Goal: Task Accomplishment & Management: Manage account settings

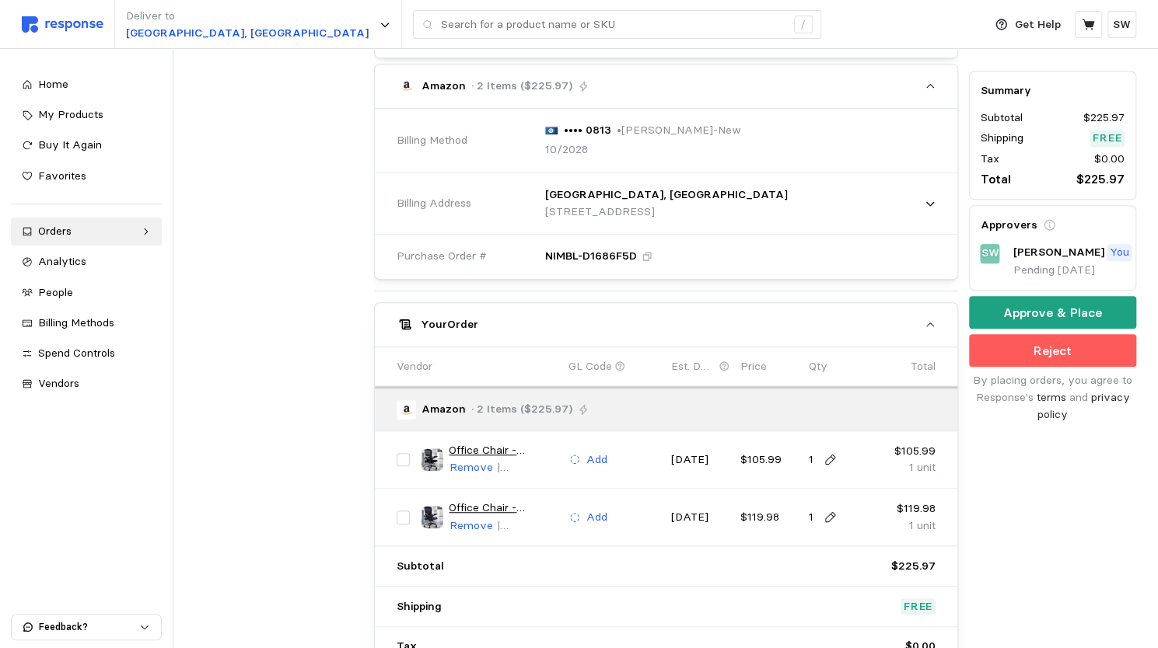
scroll to position [494, 0]
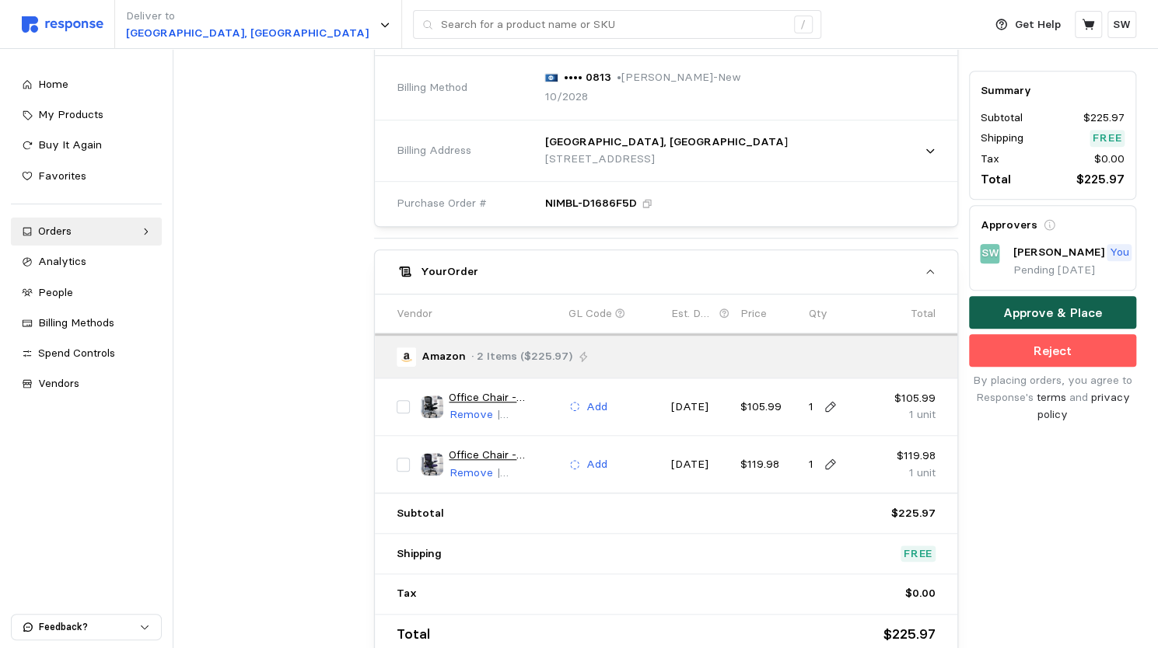
click at [1045, 313] on p "Approve & Place" at bounding box center [1052, 312] width 99 height 19
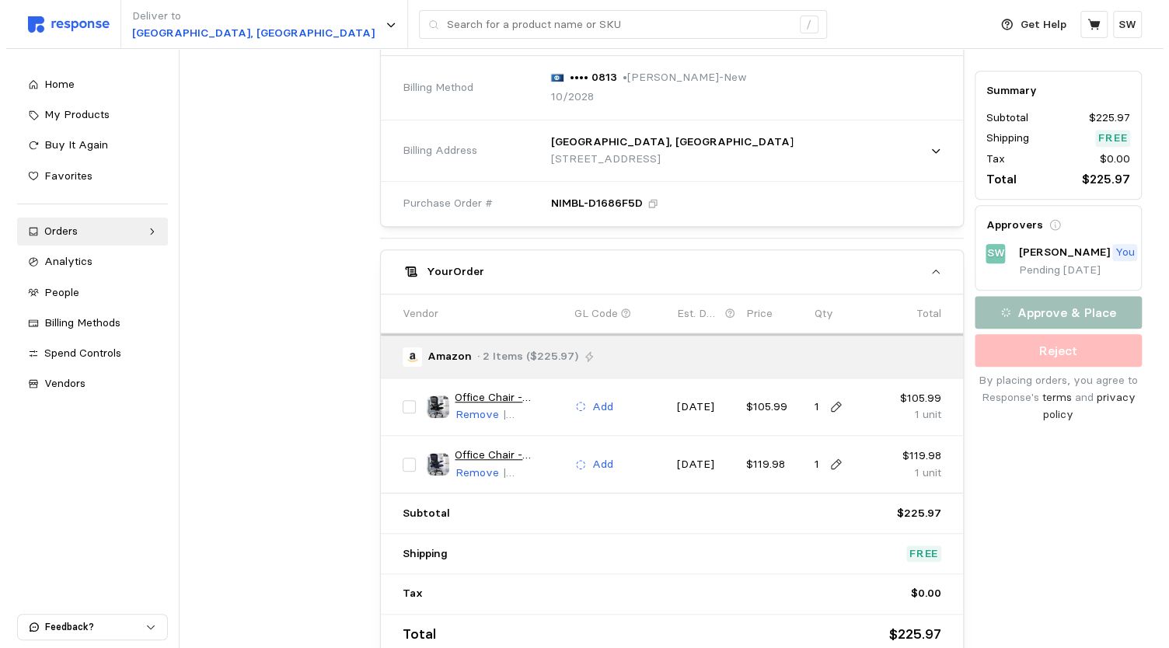
scroll to position [0, 0]
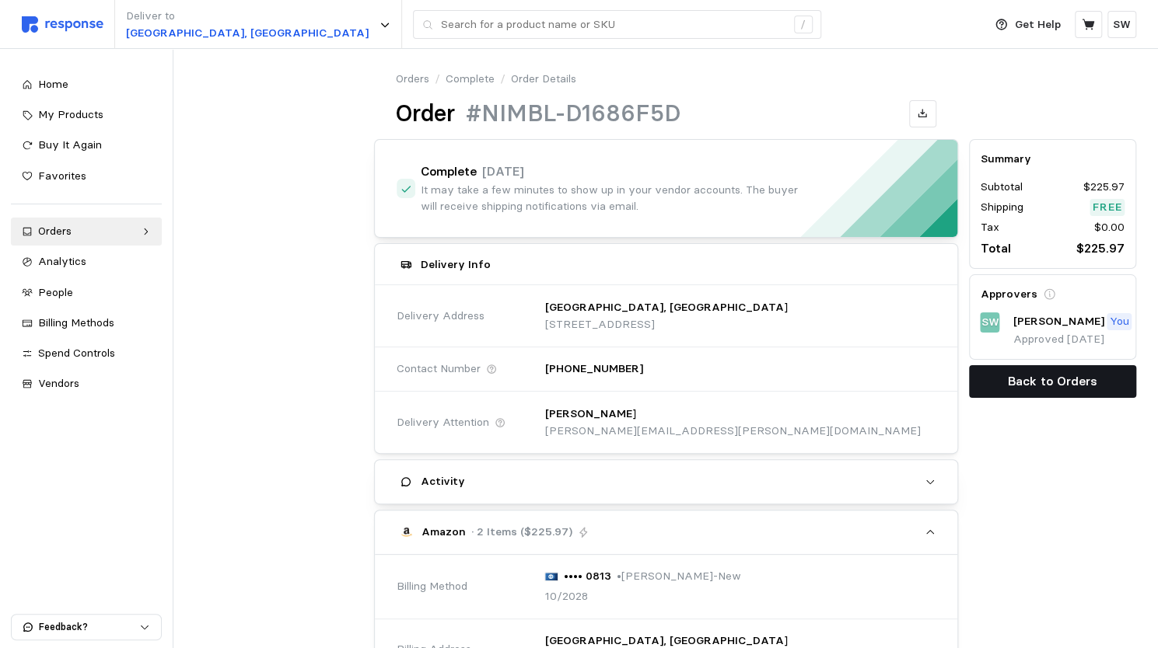
click at [1021, 378] on p "Back to Orders" at bounding box center [1052, 381] width 89 height 19
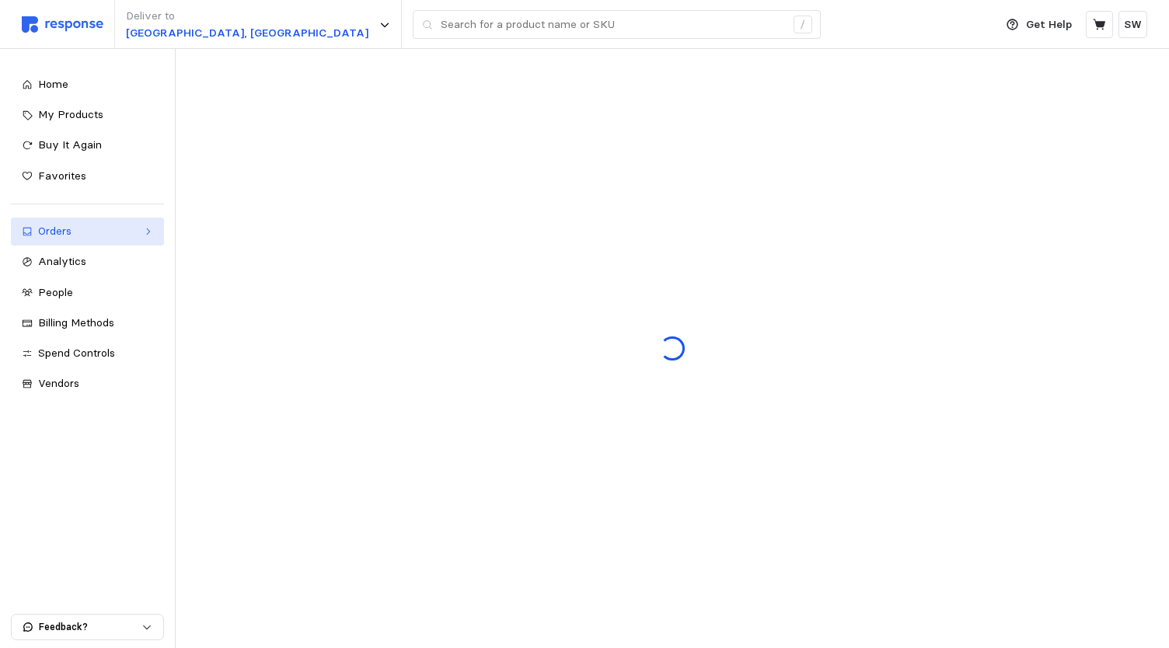
click at [142, 226] on icon at bounding box center [147, 231] width 11 height 11
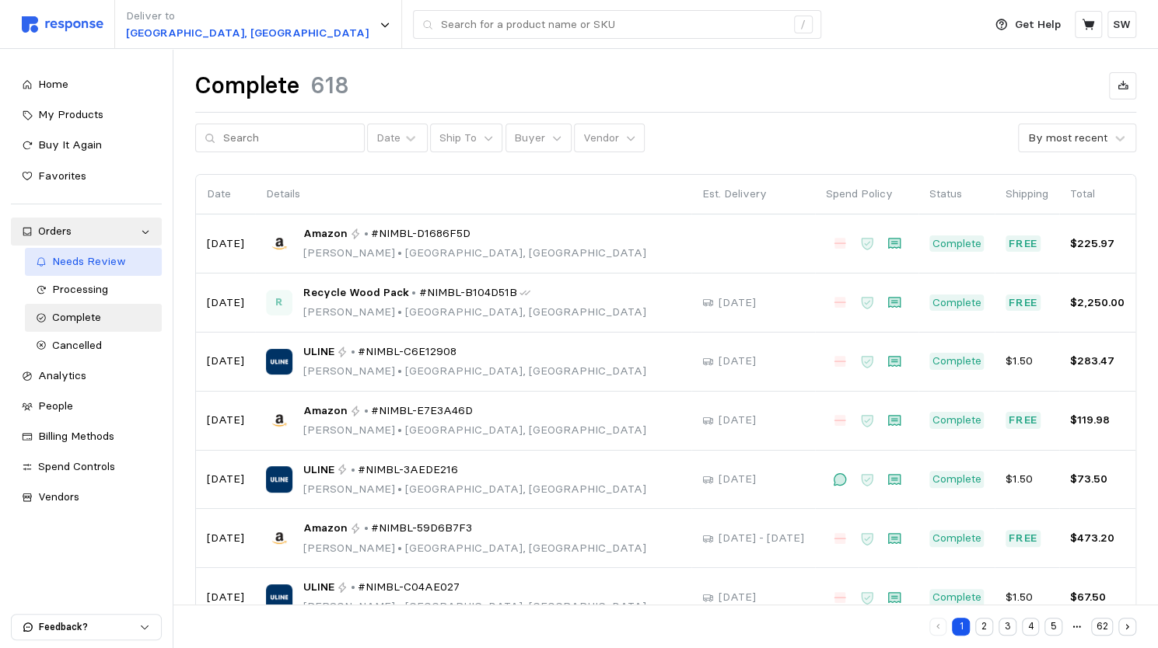
click at [88, 273] on link "Needs Review" at bounding box center [94, 262] width 138 height 28
